Goal: Task Accomplishment & Management: Complete application form

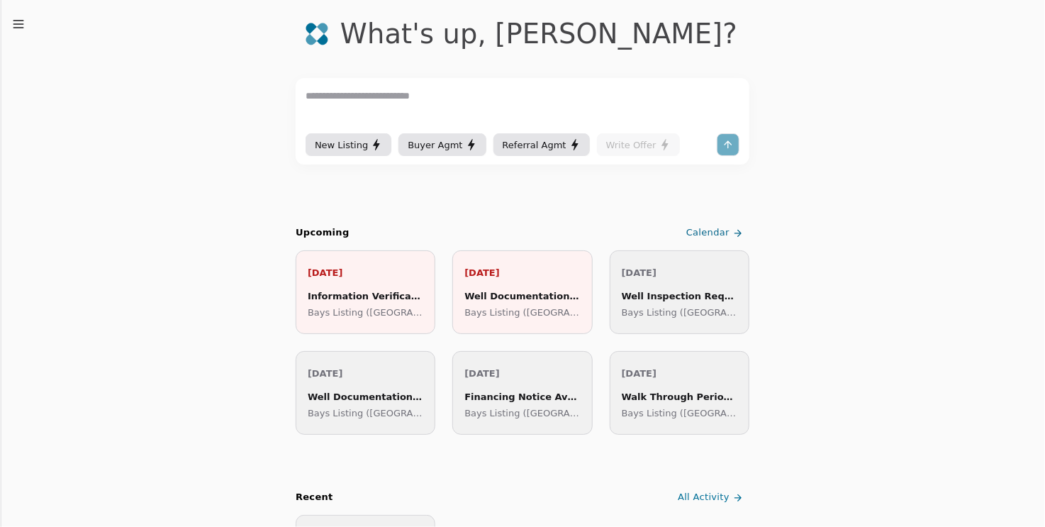
scroll to position [47, 0]
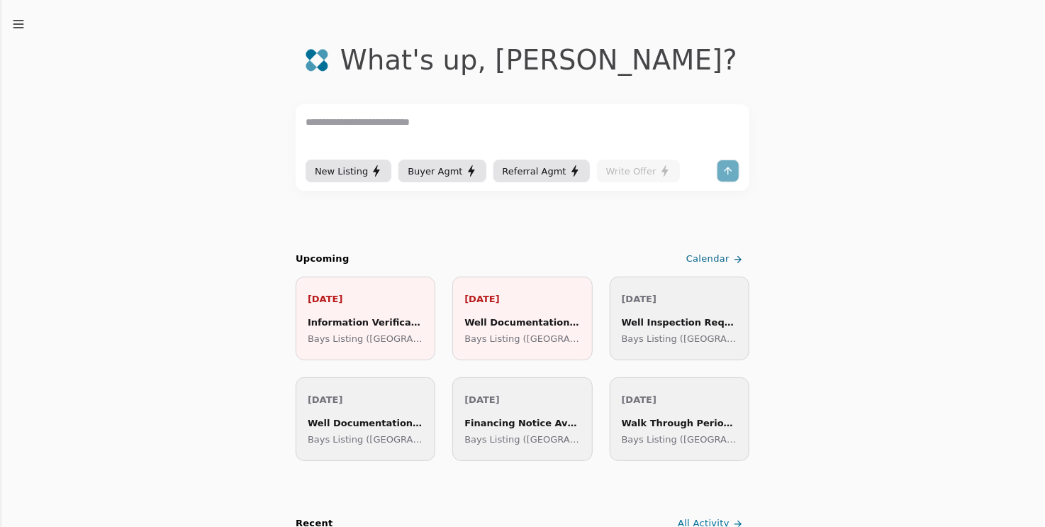
click at [720, 170] on div at bounding box center [728, 171] width 23 height 23
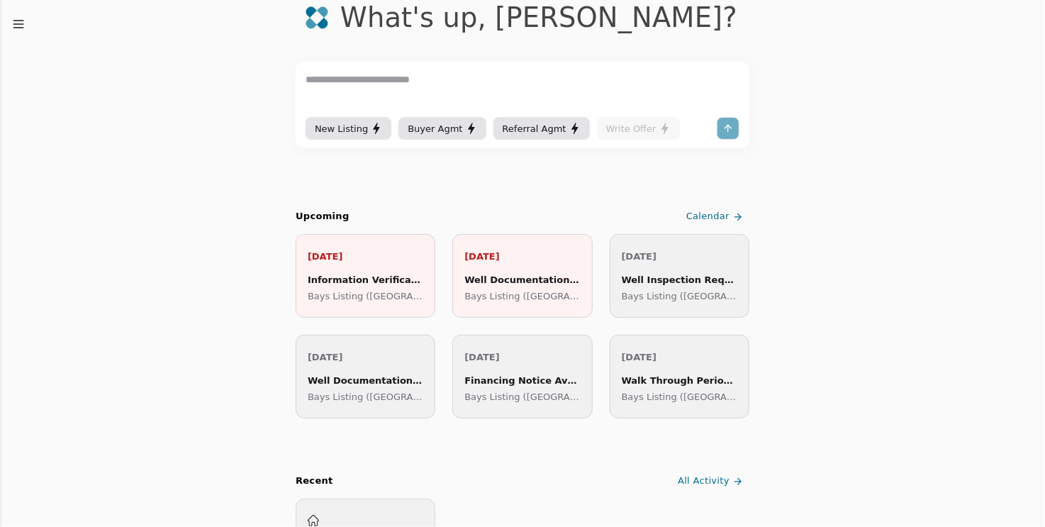
scroll to position [94, 0]
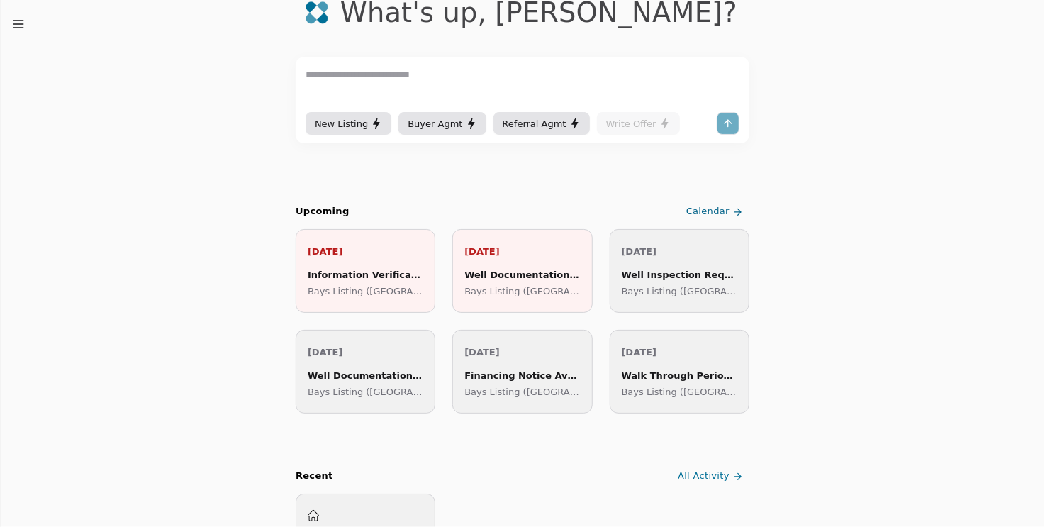
click at [648, 265] on div "[DATE] Well Inspection Requests Due Bays Listing ([GEOGRAPHIC_DATA])" at bounding box center [680, 271] width 116 height 55
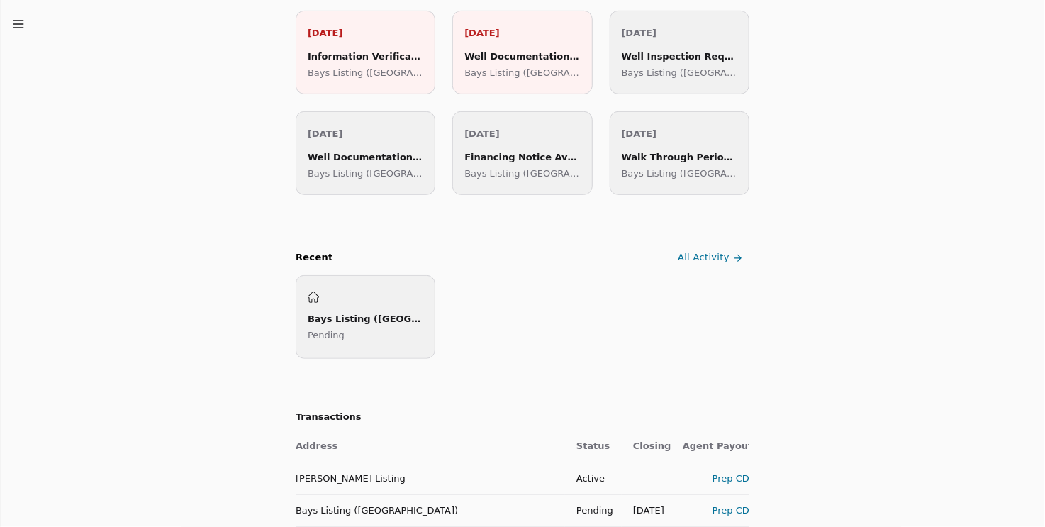
scroll to position [466, 0]
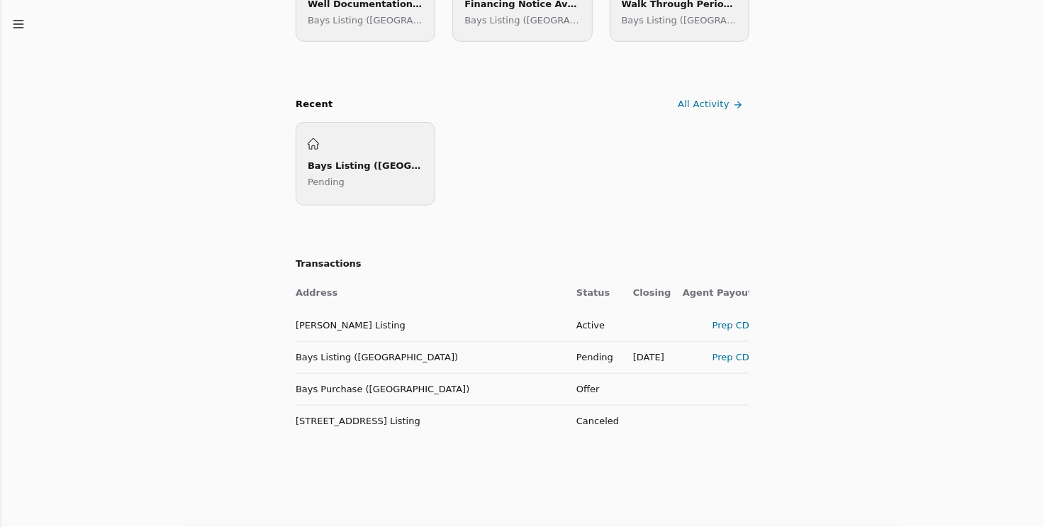
click at [718, 359] on div "Prep CD" at bounding box center [716, 357] width 67 height 15
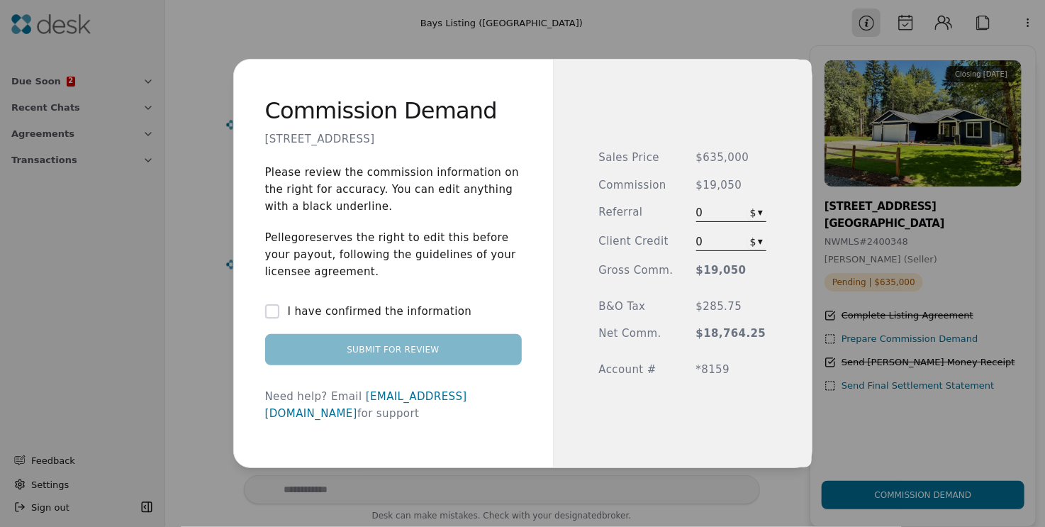
click at [279, 318] on button "I have confirmed the information" at bounding box center [272, 311] width 14 height 14
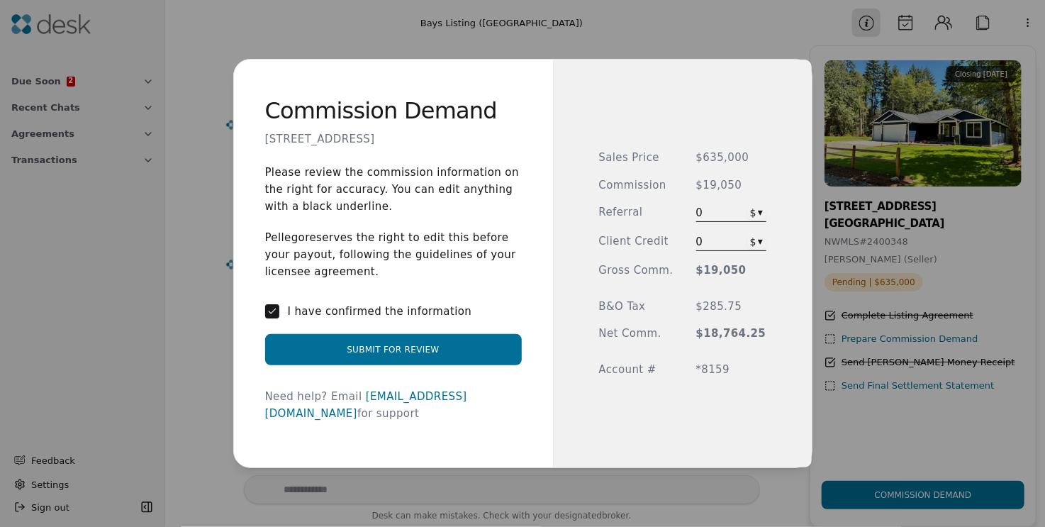
click at [408, 359] on button "Submit for Review" at bounding box center [393, 349] width 257 height 31
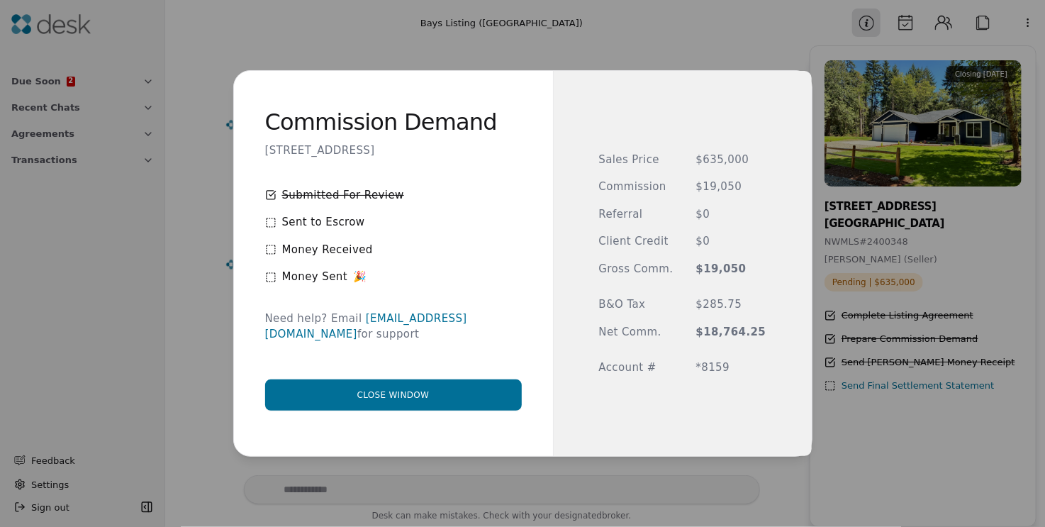
click at [414, 394] on button "Close window" at bounding box center [393, 394] width 257 height 31
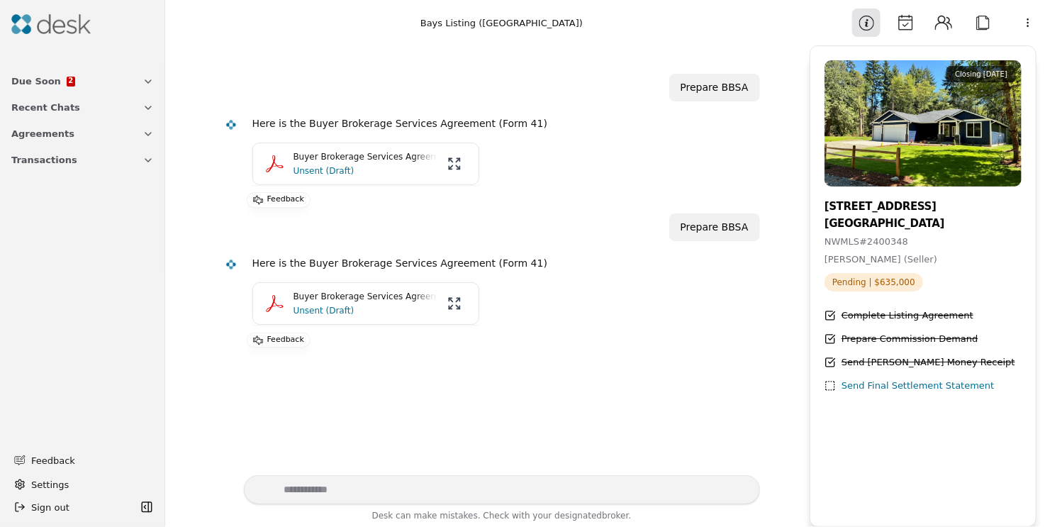
click at [31, 82] on span "Due Soon" at bounding box center [36, 81] width 50 height 15
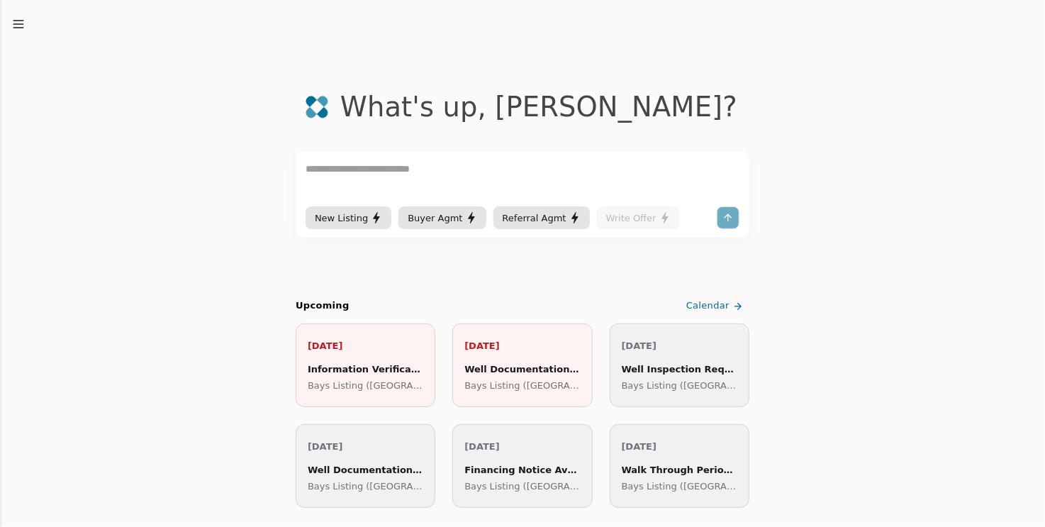
click at [494, 380] on p "Bays Listing ([GEOGRAPHIC_DATA])" at bounding box center [522, 385] width 116 height 15
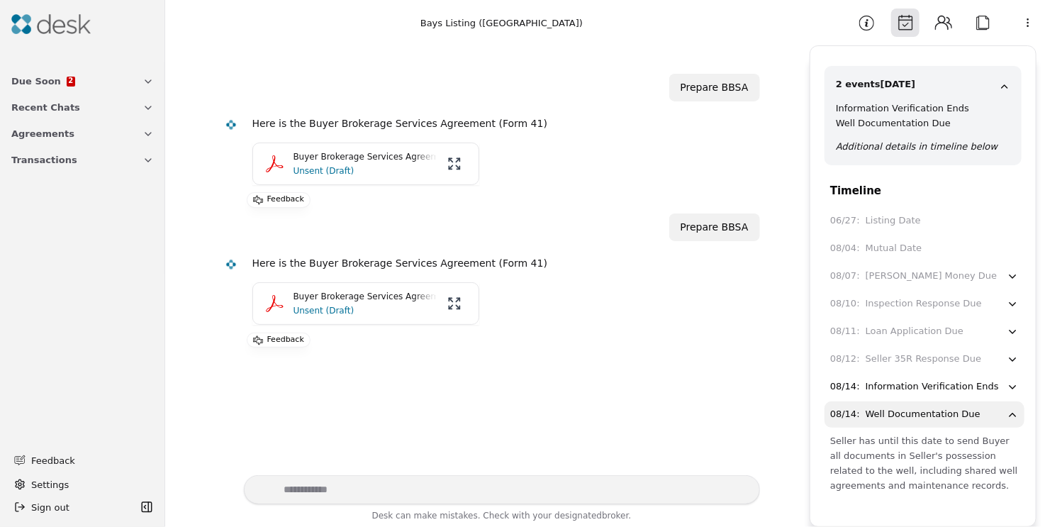
click at [1008, 303] on icon "button" at bounding box center [1013, 304] width 12 height 13
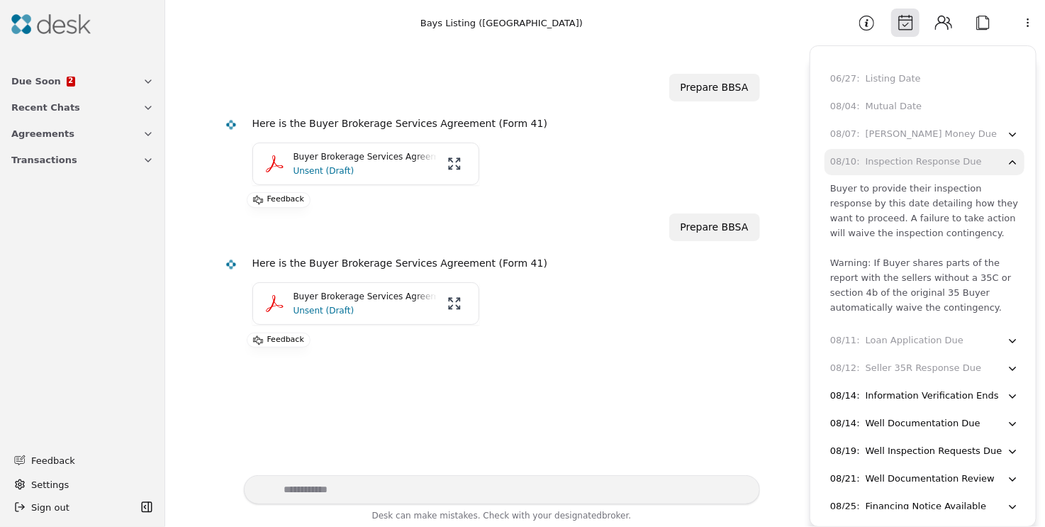
scroll to position [94, 0]
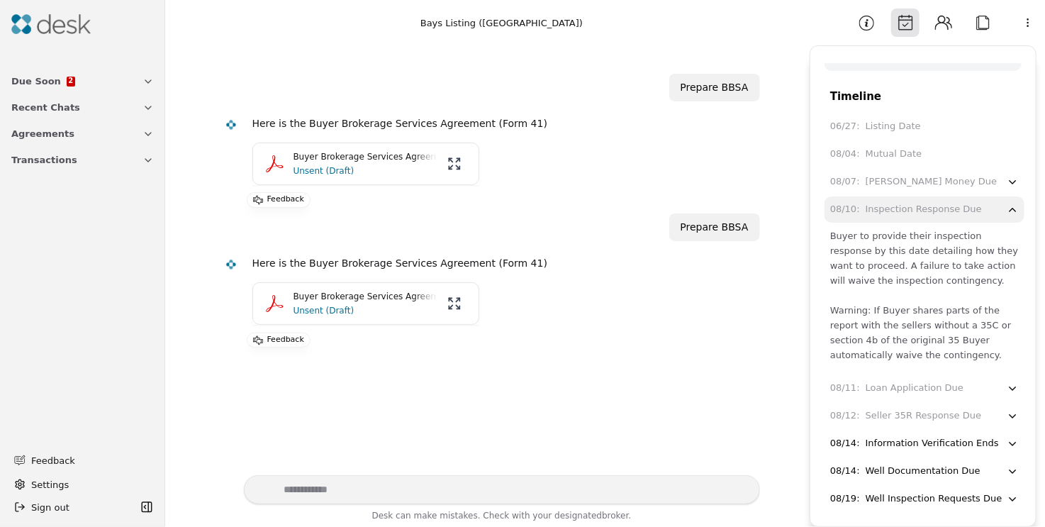
click at [908, 416] on div "Seller 35R Response Due" at bounding box center [924, 415] width 116 height 15
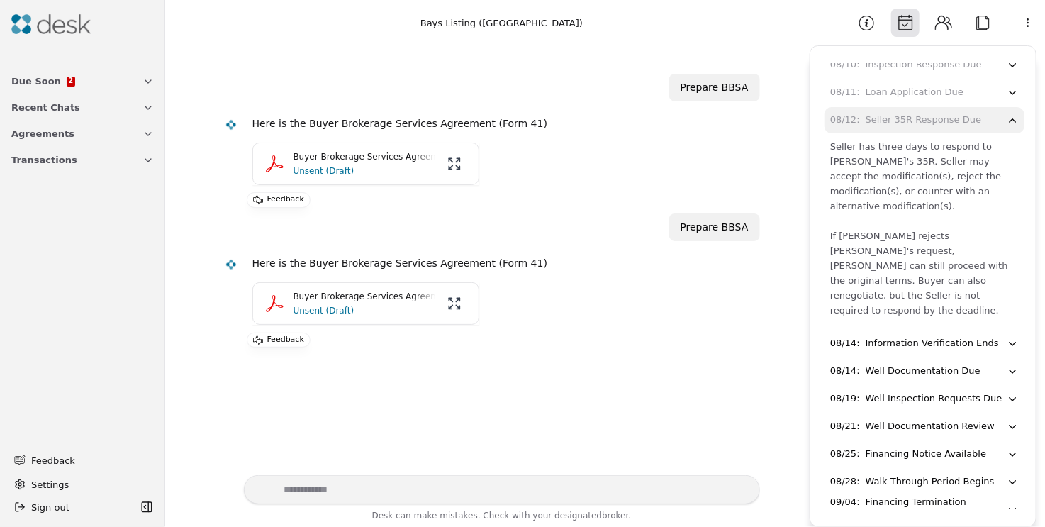
scroll to position [247, 0]
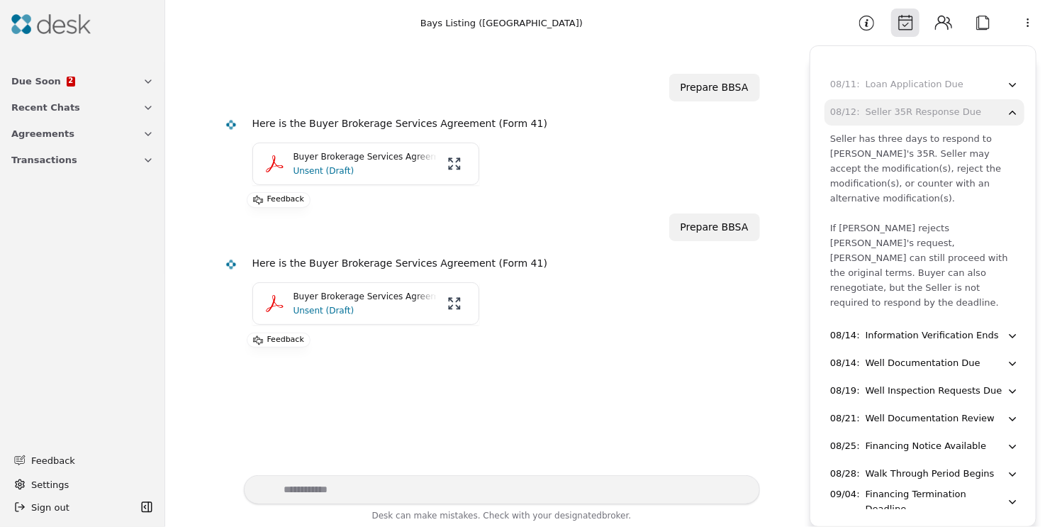
click at [913, 328] on div "Information Verification Ends" at bounding box center [932, 335] width 133 height 15
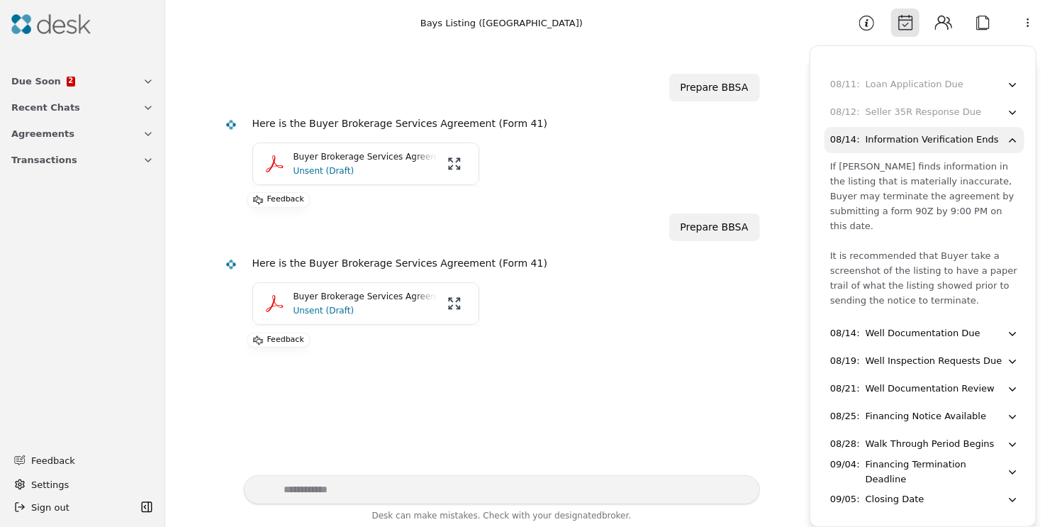
click at [674, 364] on div "Prepare BBSA Here is the Buyer Brokerage Services Agreement (Form 41) Buyer Bro…" at bounding box center [488, 260] width 628 height 430
